Goal: Transaction & Acquisition: Purchase product/service

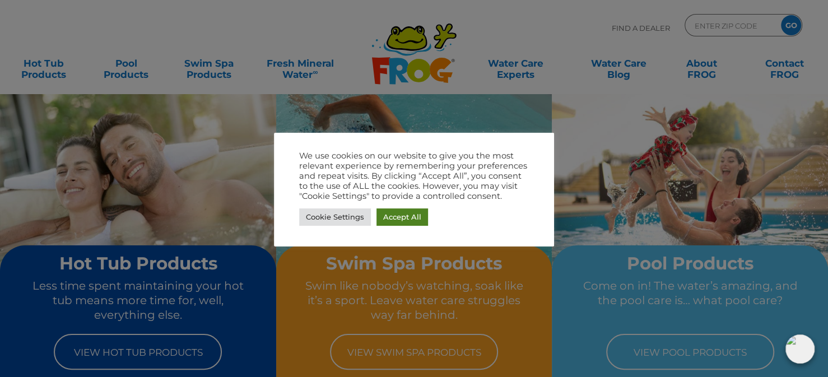
click at [390, 212] on link "Accept All" at bounding box center [402, 216] width 52 height 17
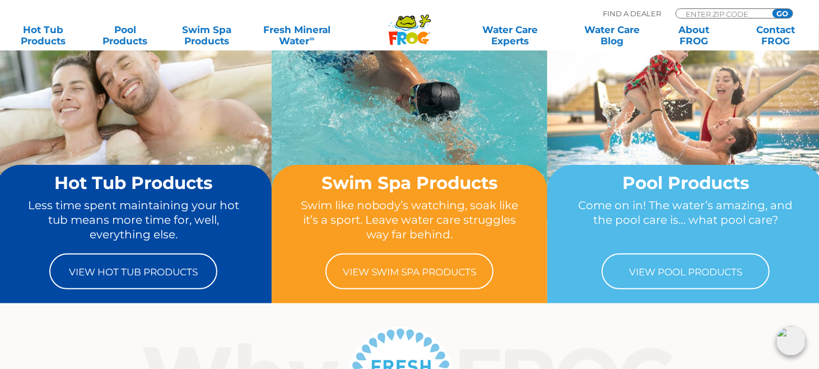
scroll to position [112, 0]
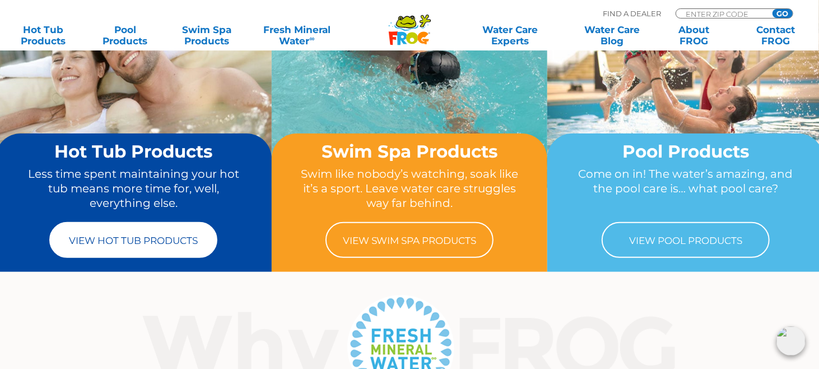
click at [173, 231] on link "View Hot Tub Products" at bounding box center [133, 240] width 168 height 36
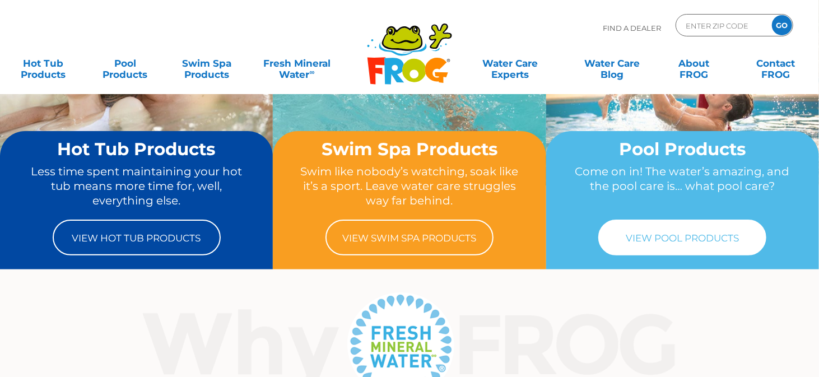
click at [682, 229] on link "View Pool Products" at bounding box center [682, 238] width 168 height 36
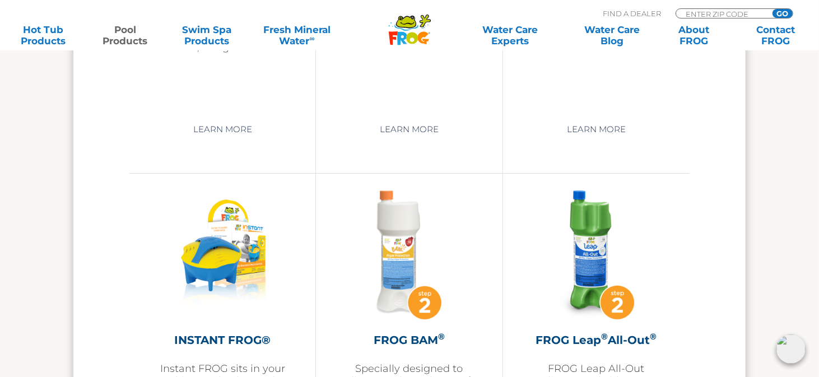
scroll to position [2745, 0]
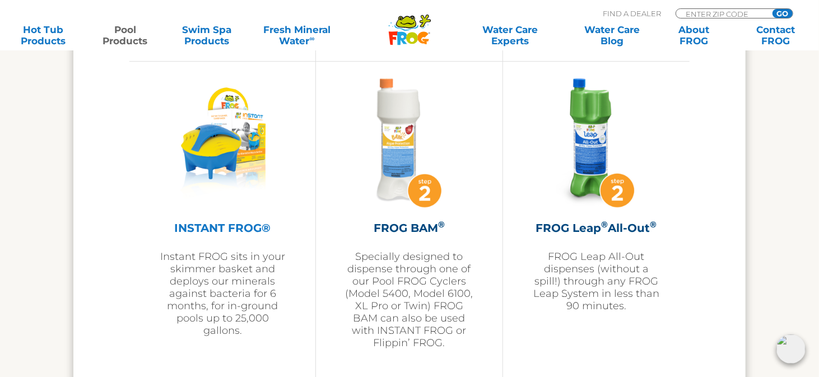
click at [229, 223] on h2 "INSTANT FROG®" at bounding box center [222, 228] width 130 height 17
